Goal: Transaction & Acquisition: Subscribe to service/newsletter

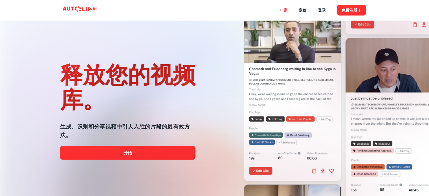
click at [193, 13] on div "家 定价 登录 免费注册！" at bounding box center [214, 10] width 339 height 20
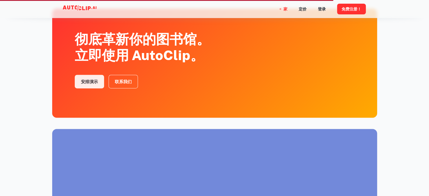
scroll to position [876, 0]
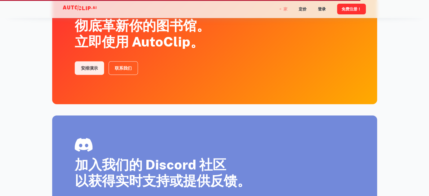
click at [285, 12] on font "家" at bounding box center [286, 9] width 4 height 6
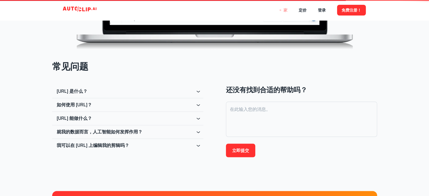
scroll to position [0, 0]
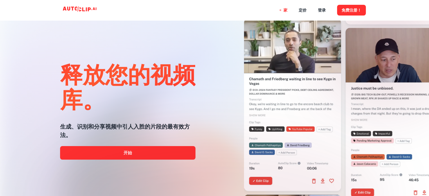
click at [151, 156] on div at bounding box center [214, 196] width 343 height 113
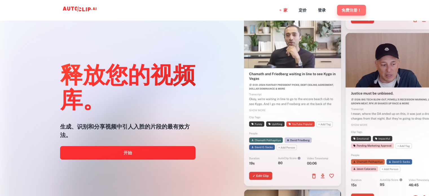
click at [348, 10] on font "免费注册！" at bounding box center [352, 10] width 20 height 5
